Goal: Information Seeking & Learning: Find specific fact

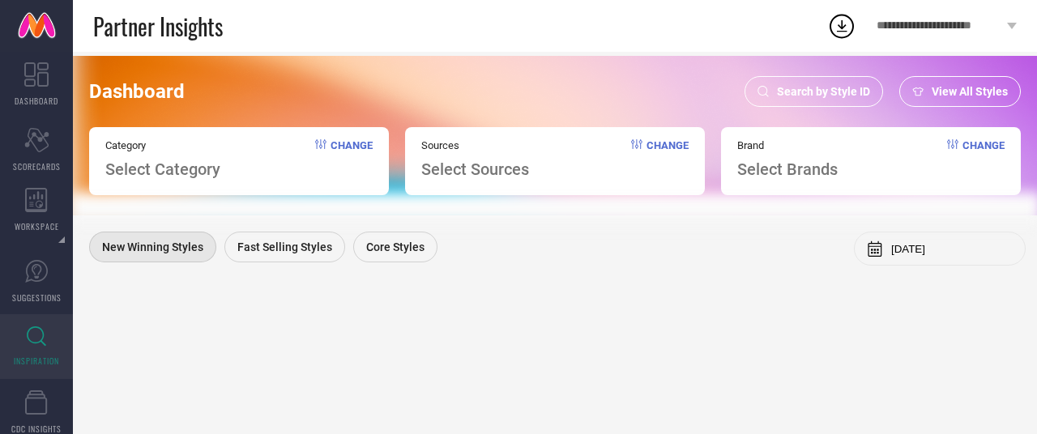
click at [824, 83] on div "Search by Style ID" at bounding box center [813, 91] width 138 height 31
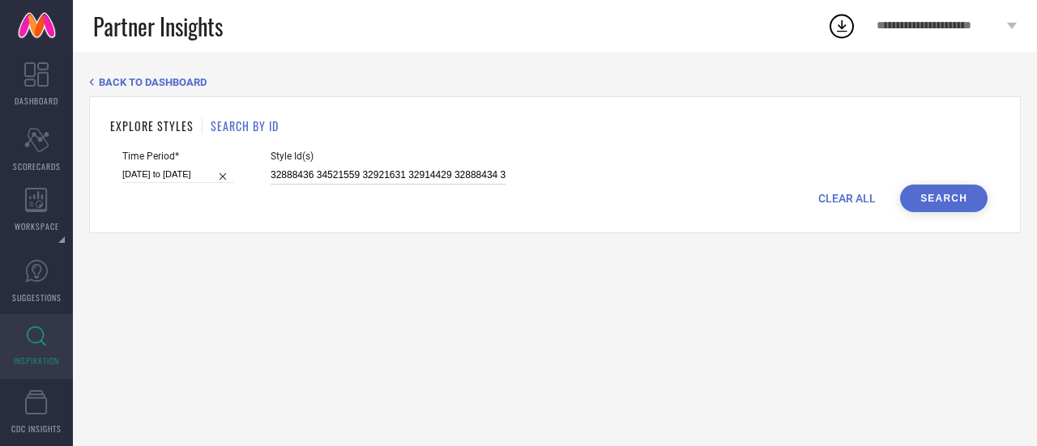
click at [384, 178] on input "32888436 34521559 32921631 32914429 32888434 32921623 32914476" at bounding box center [388, 175] width 235 height 19
paste input "0835328 14582818 10748540 19037910 11392288 31780818 14582858 32465491 18809060…"
type input "30835328 14582818 10748540 19037910 11392288 31780818 14582858 32465491 1880906…"
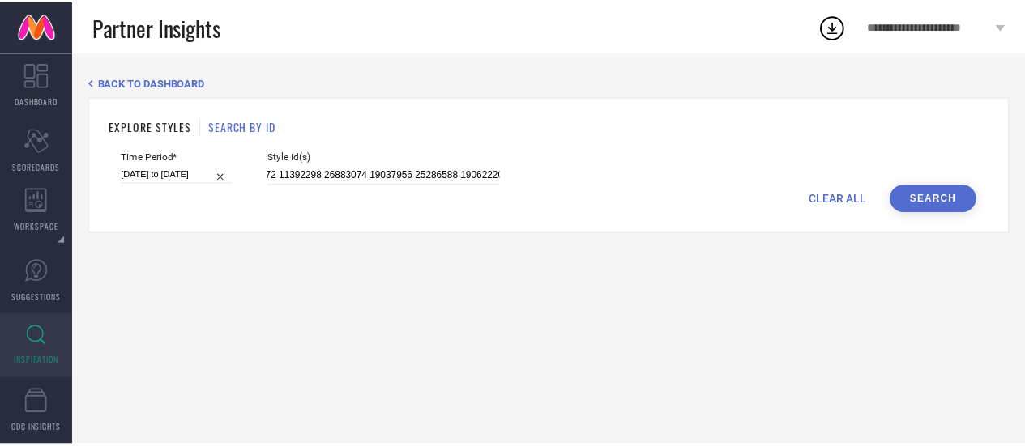
scroll to position [0, 0]
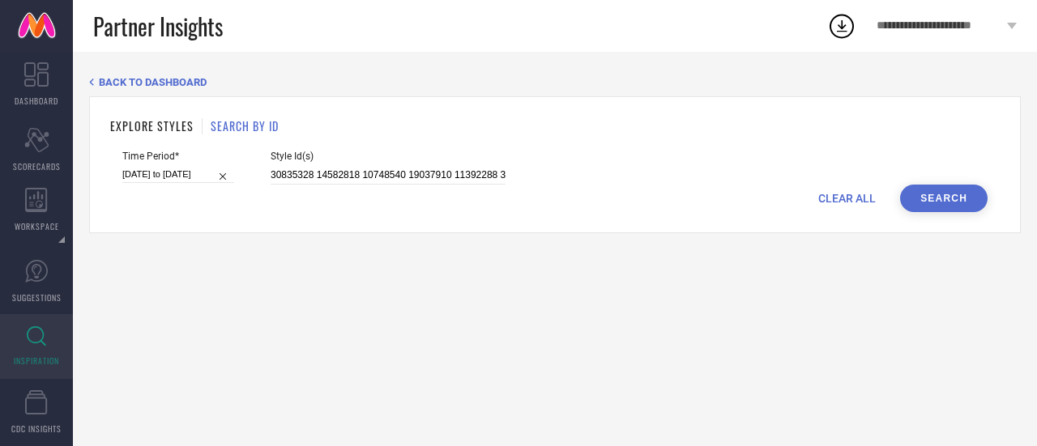
click at [942, 199] on button "Search" at bounding box center [943, 199] width 87 height 28
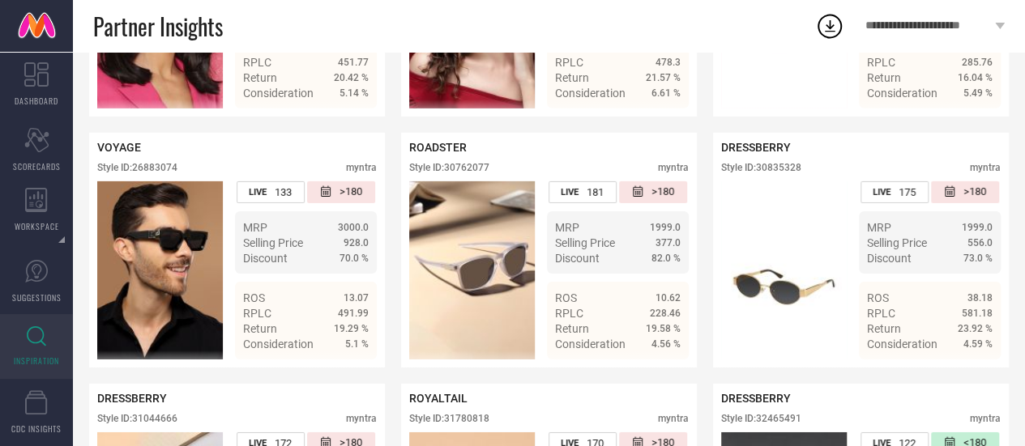
scroll to position [2541, 0]
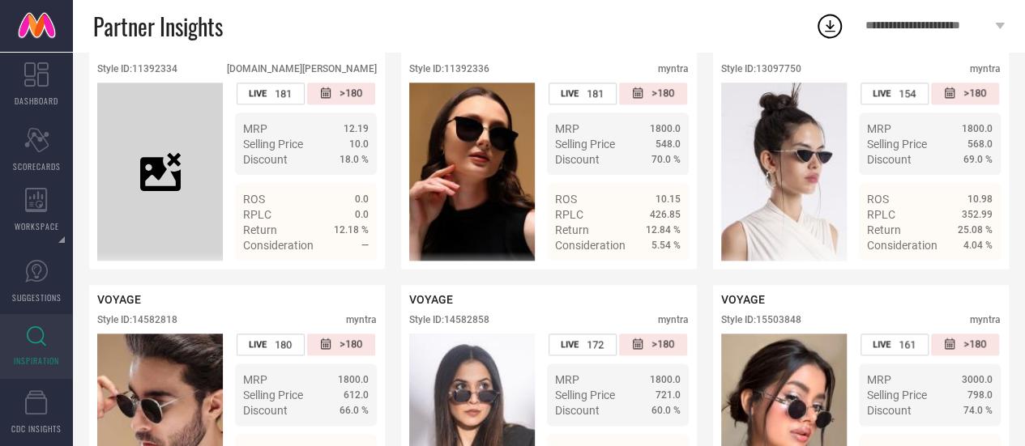
scroll to position [957, 0]
